Goal: Task Accomplishment & Management: Manage account settings

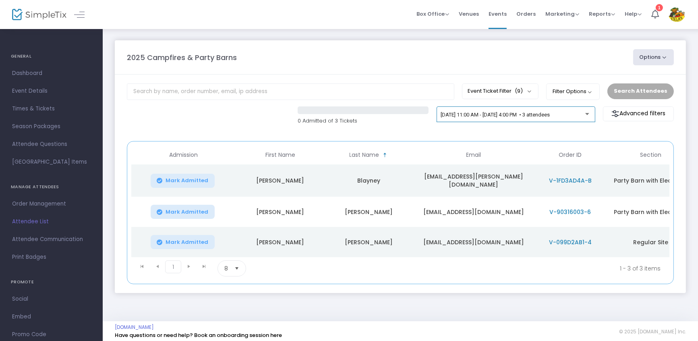
click at [585, 111] on div "[DATE] 11:00 AM - [DATE] 4:00 PM • 3 attendees" at bounding box center [516, 115] width 150 height 11
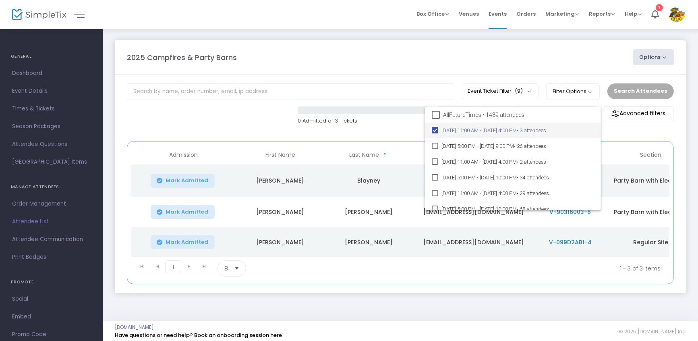
click at [364, 60] on div at bounding box center [349, 170] width 698 height 341
